Goal: Information Seeking & Learning: Stay updated

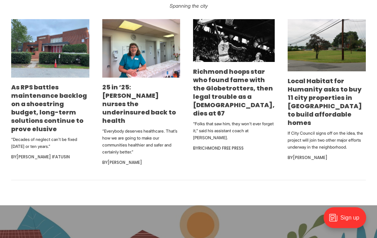
scroll to position [427, 0]
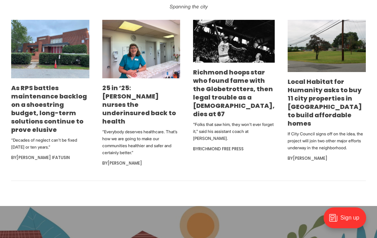
click at [241, 119] on link "Richmond hoops star who found fame with the Globetrotters, then legal trouble a…" at bounding box center [234, 93] width 82 height 51
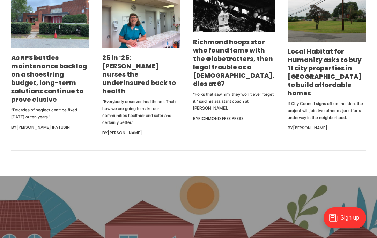
click at [46, 104] on link "As RPS battles maintenance backlog on a shoestring budget, long-term solutions …" at bounding box center [49, 78] width 76 height 51
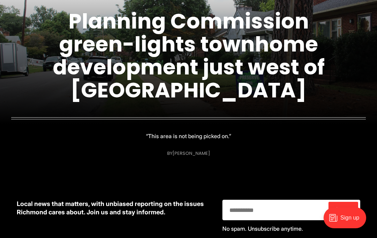
scroll to position [120, 0]
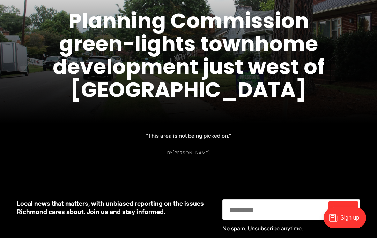
click at [74, 68] on link "Planning Commission green-lights townhome development just west of Carytown" at bounding box center [189, 55] width 272 height 98
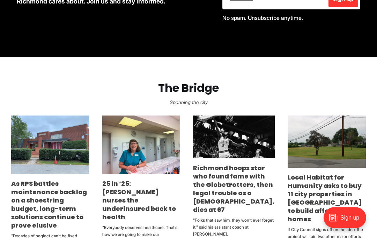
scroll to position [332, 0]
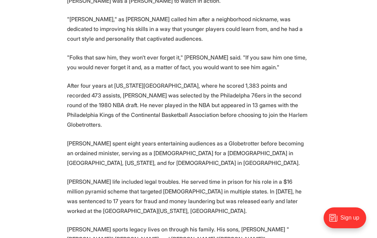
scroll to position [635, 0]
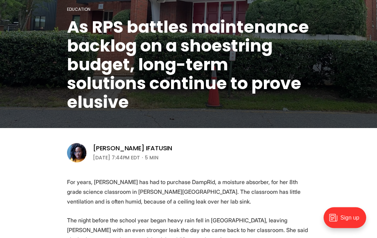
scroll to position [102, 0]
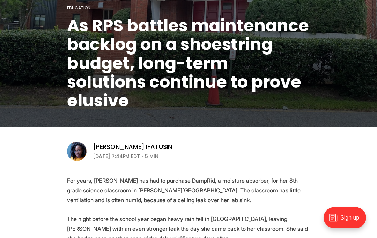
click at [21, 149] on header "Education As RPS battles maintenance backlog on a shoestring budget, long-term …" at bounding box center [188, 30] width 377 height 264
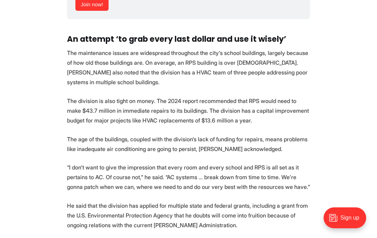
scroll to position [1285, 0]
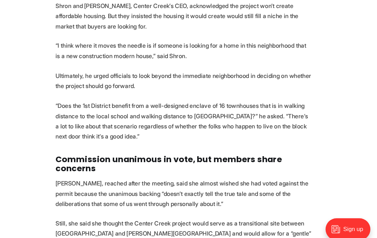
scroll to position [2234, 0]
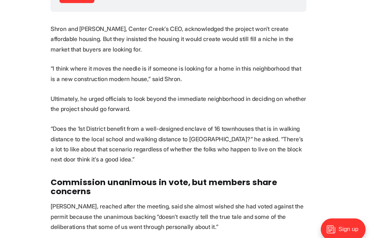
scroll to position [2214, 0]
